Goal: Check status: Check status

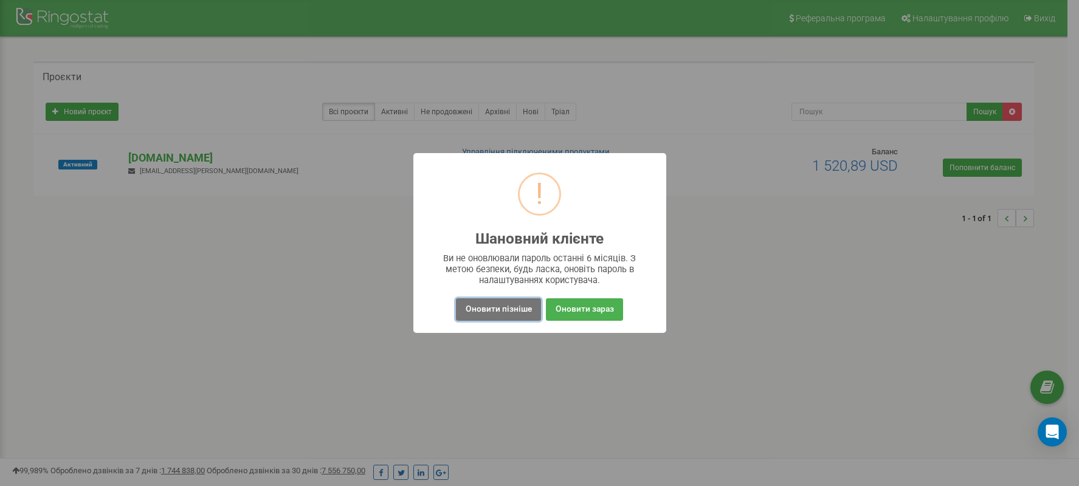
click at [489, 320] on button "Оновити пізніше" at bounding box center [498, 309] width 84 height 22
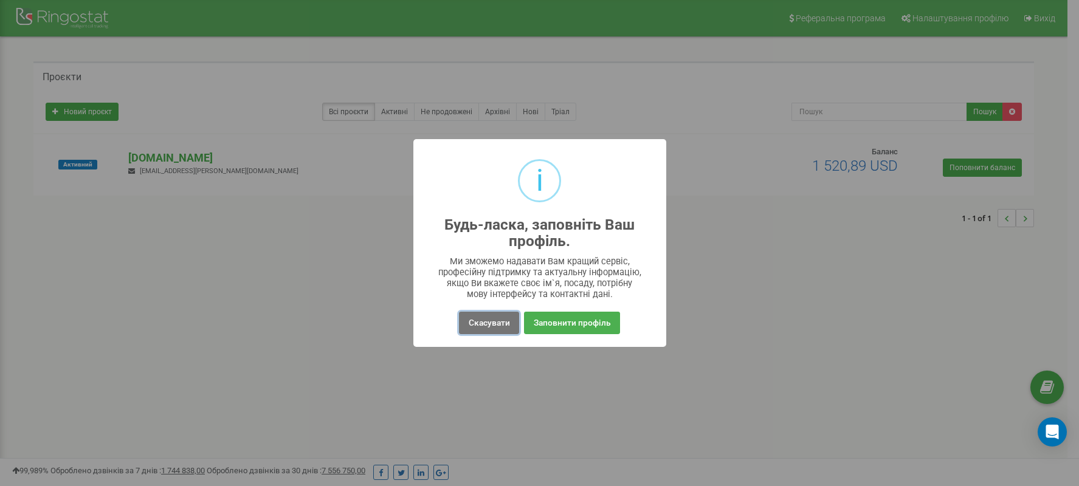
click at [485, 327] on button "Скасувати" at bounding box center [489, 323] width 60 height 22
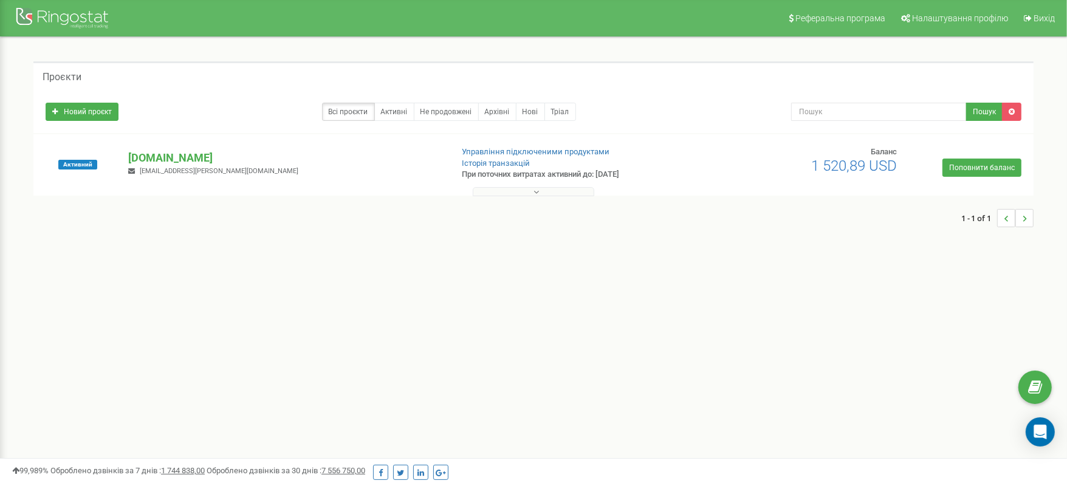
click at [139, 157] on p "[DOMAIN_NAME]" at bounding box center [284, 158] width 313 height 16
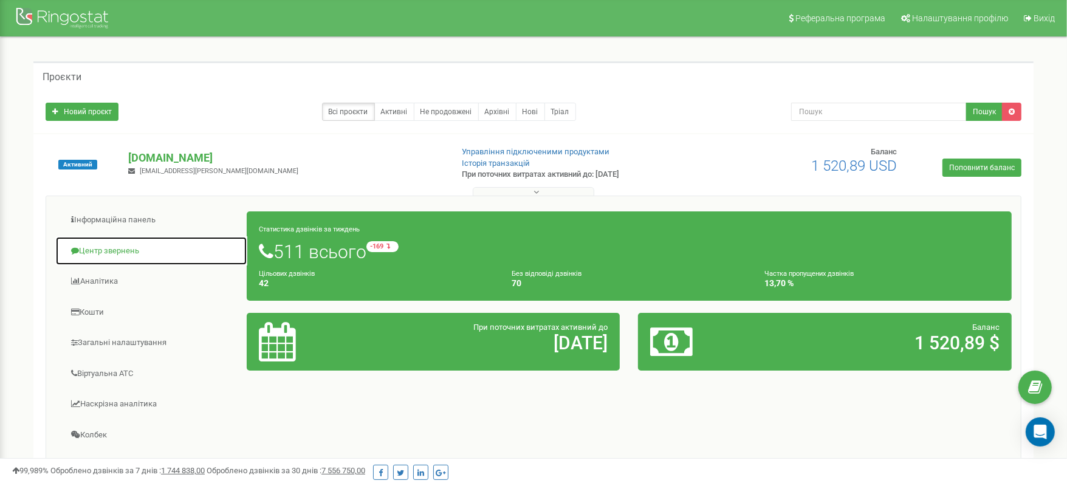
click at [124, 249] on link "Центр звернень" at bounding box center [151, 251] width 192 height 30
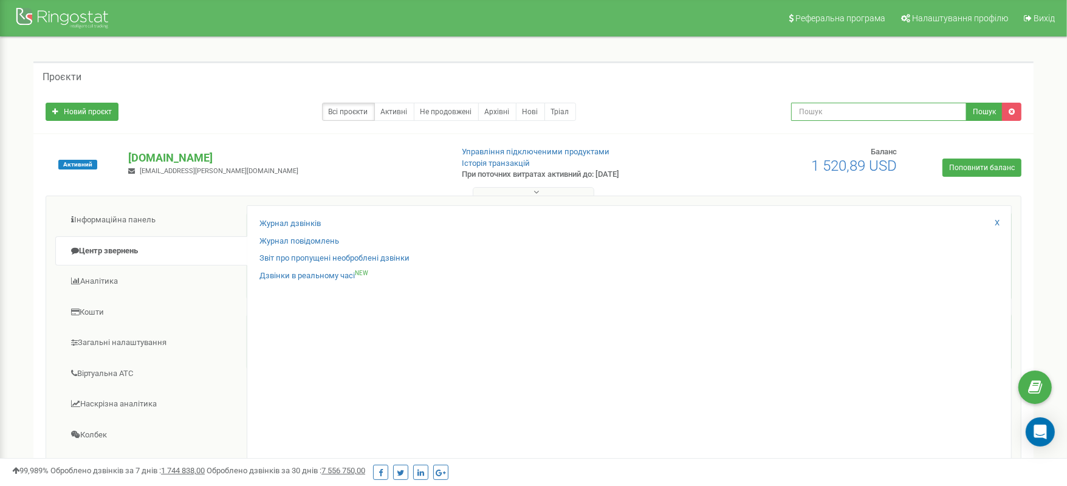
click at [947, 112] on input "text" at bounding box center [879, 112] width 176 height 18
paste input "380509802631"
type input "380509802631"
click at [985, 114] on button "Пошук" at bounding box center [984, 112] width 36 height 18
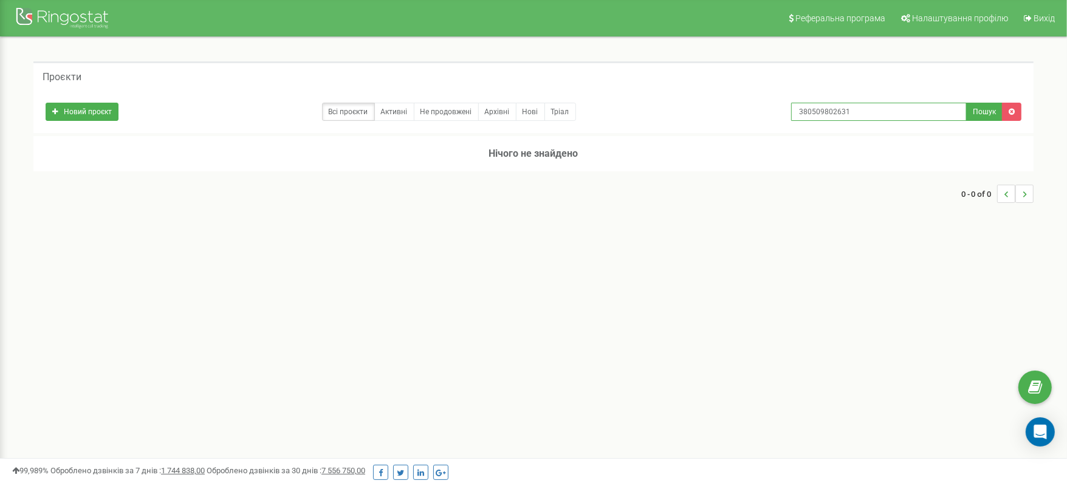
click at [807, 110] on input "380509802631" at bounding box center [879, 112] width 176 height 18
type input "0509802631"
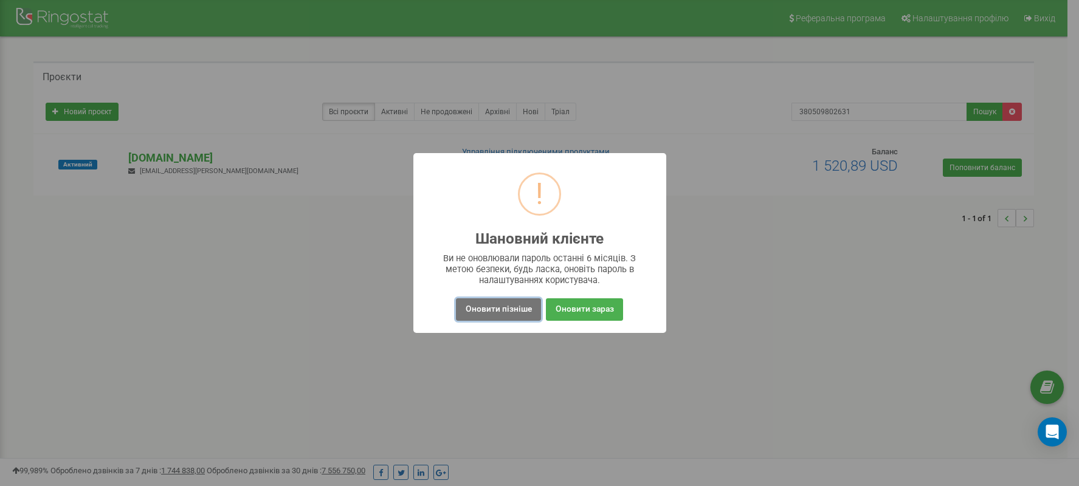
click at [504, 314] on button "Оновити пізніше" at bounding box center [498, 309] width 84 height 22
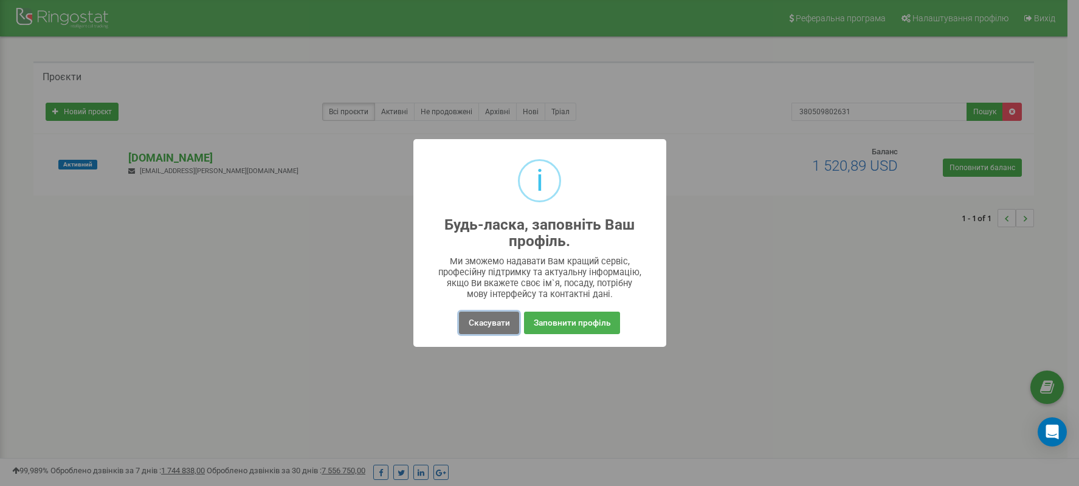
click at [495, 325] on button "Скасувати" at bounding box center [489, 323] width 60 height 22
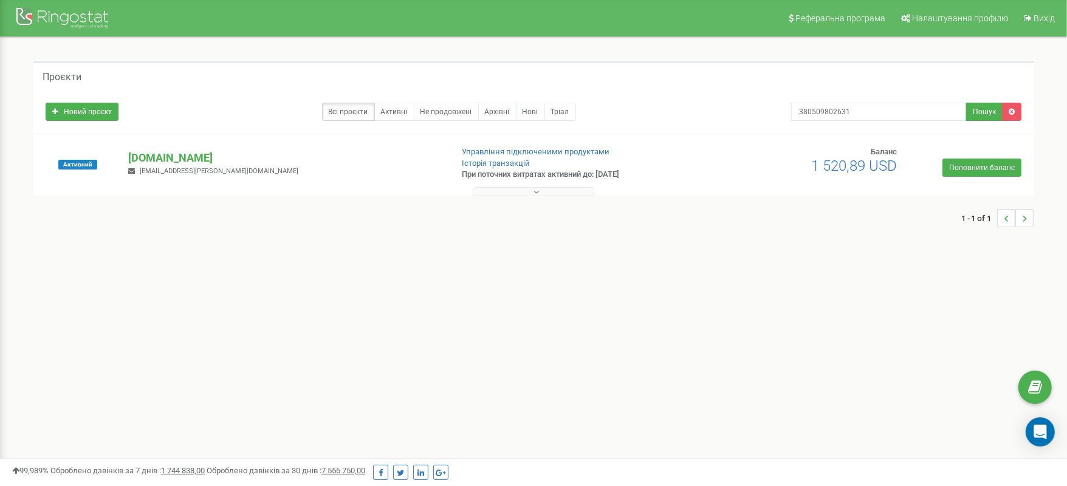
click at [157, 151] on p "[DOMAIN_NAME]" at bounding box center [284, 158] width 313 height 16
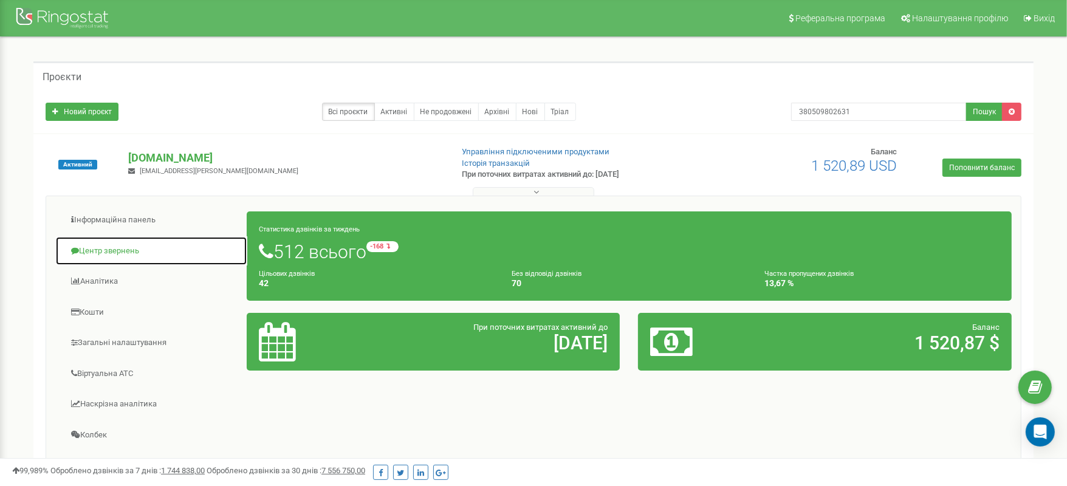
click at [89, 251] on link "Центр звернень" at bounding box center [151, 251] width 192 height 30
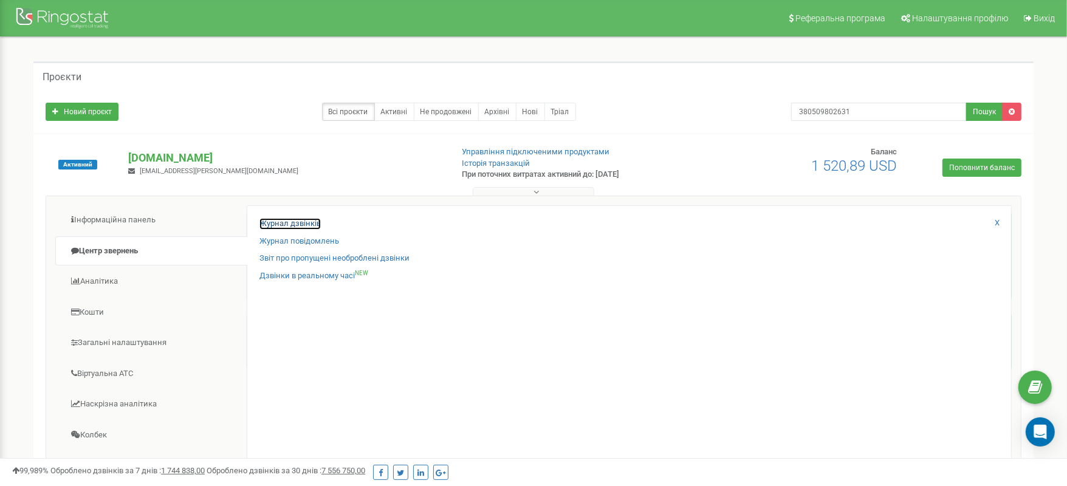
drag, startPoint x: 0, startPoint y: 0, endPoint x: 298, endPoint y: 218, distance: 369.6
click at [298, 218] on link "Журнал дзвінків" at bounding box center [289, 224] width 61 height 12
